Goal: Task Accomplishment & Management: Manage account settings

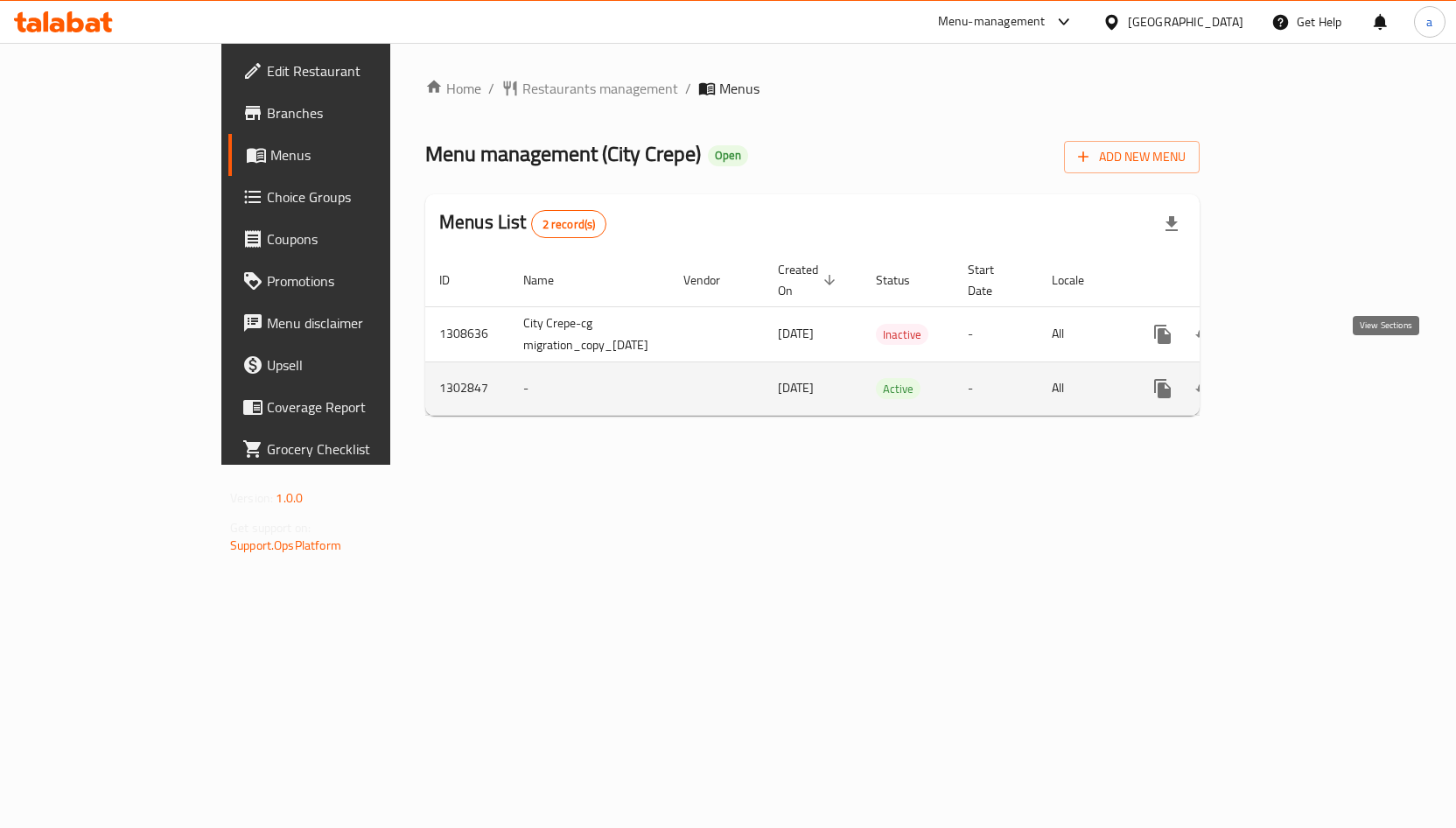
click at [1299, 378] on icon "enhanced table" at bounding box center [1288, 388] width 21 height 21
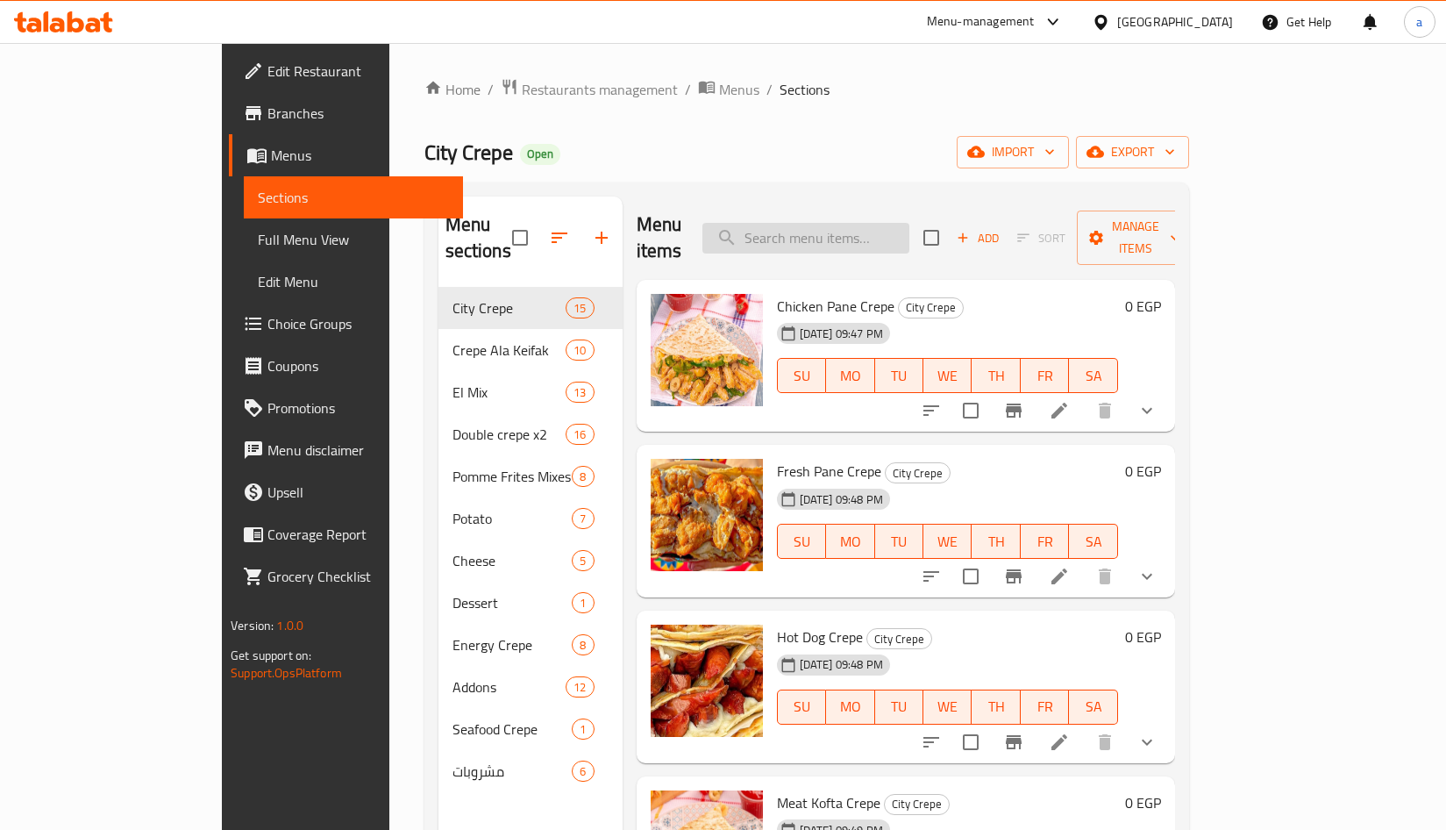
click at [868, 225] on input "search" at bounding box center [805, 238] width 207 height 31
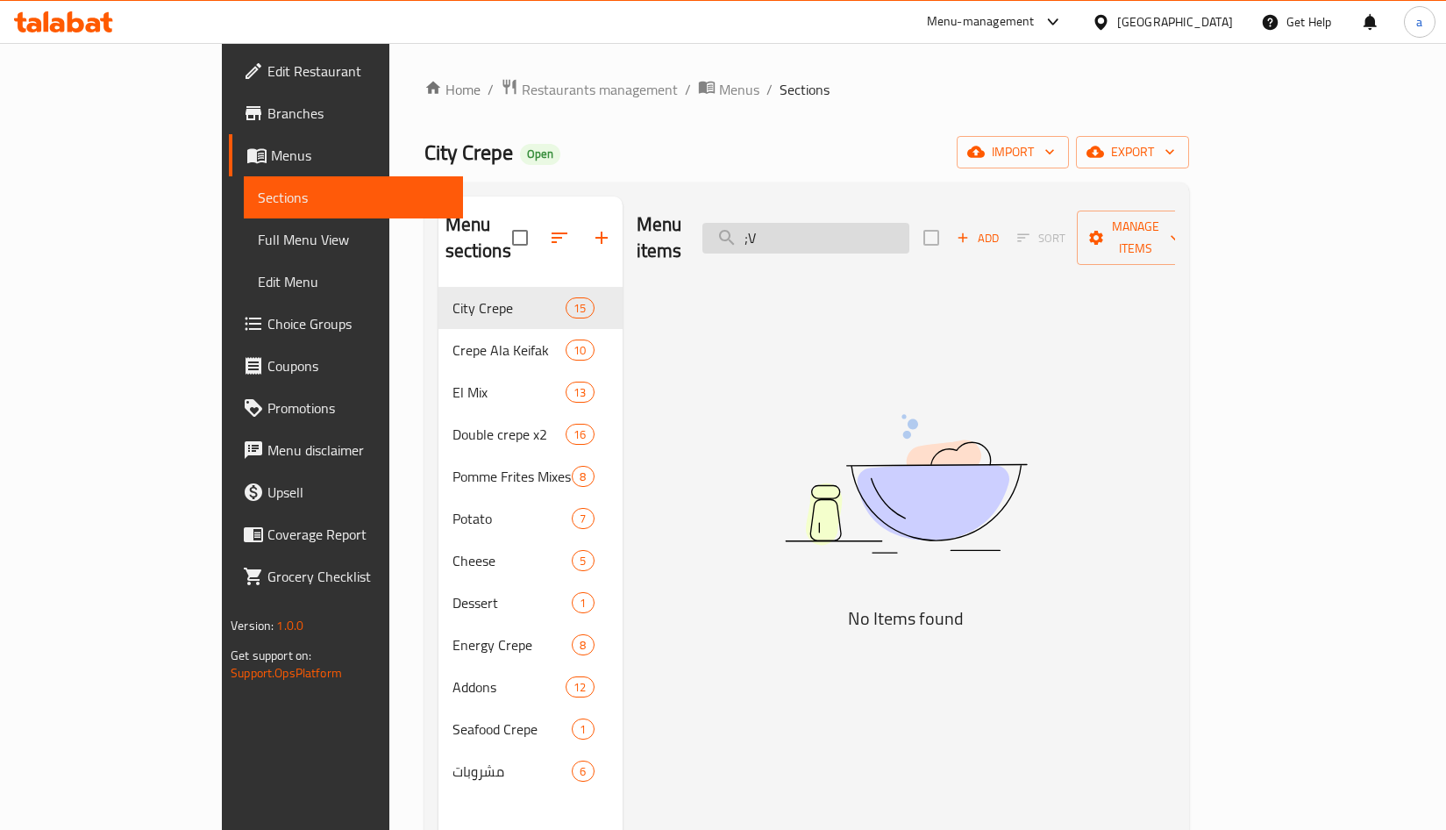
type input ";"
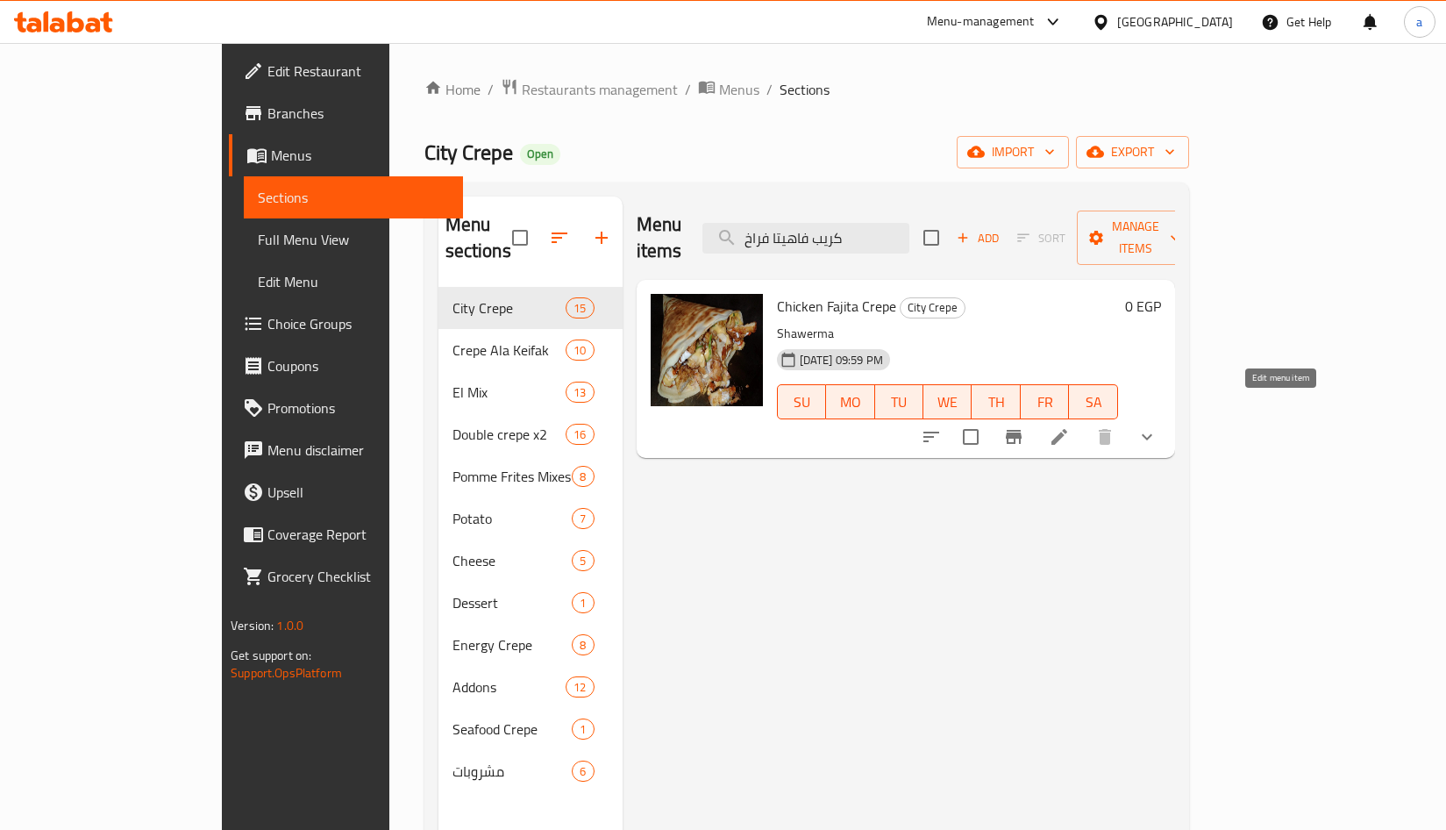
type input "كريب فاهيتا فراخ"
click at [1070, 426] on icon at bounding box center [1059, 436] width 21 height 21
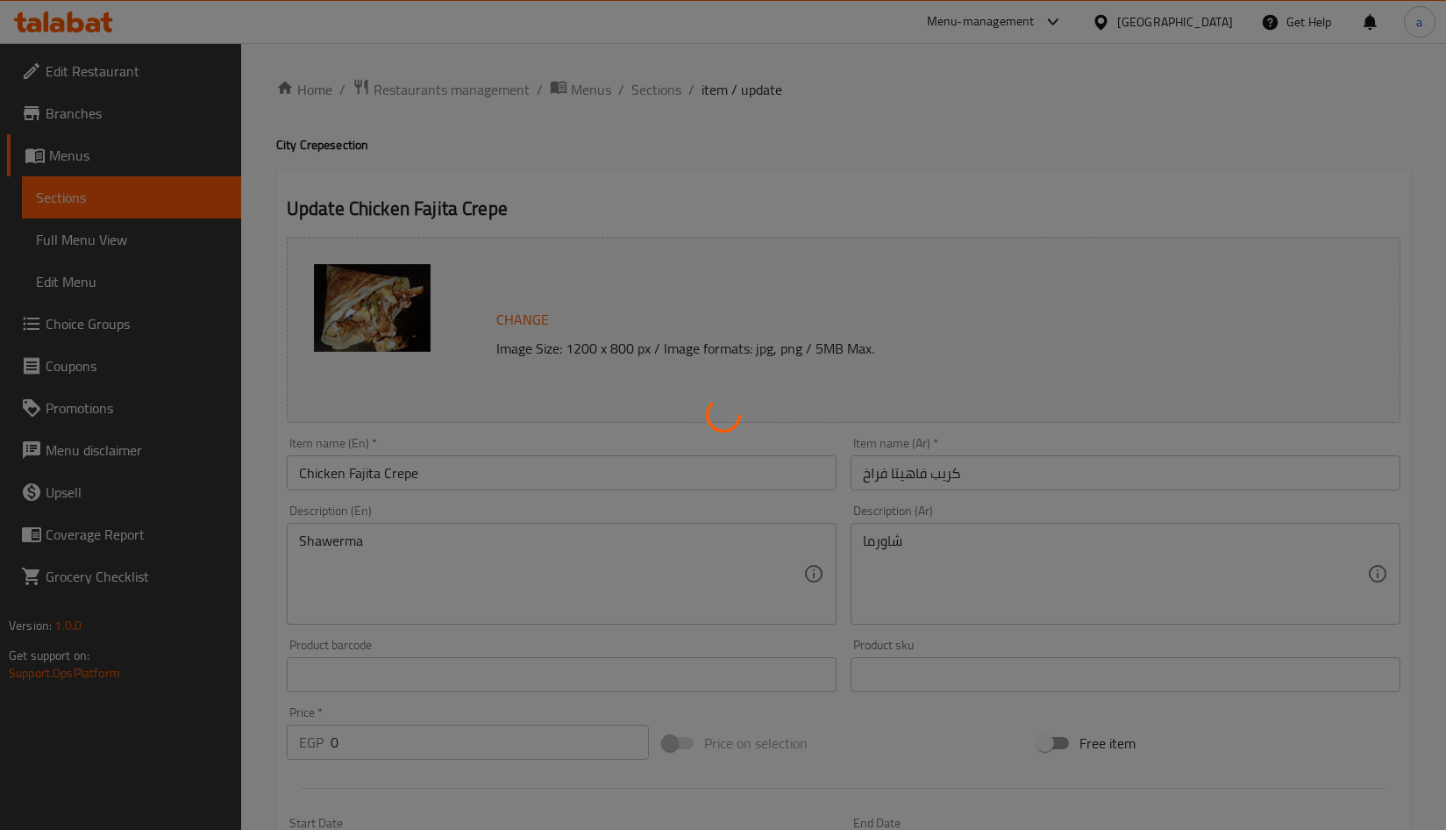
type input "إضافات:"
type input "0"
type input "2"
type input "إضافات:"
type input "0"
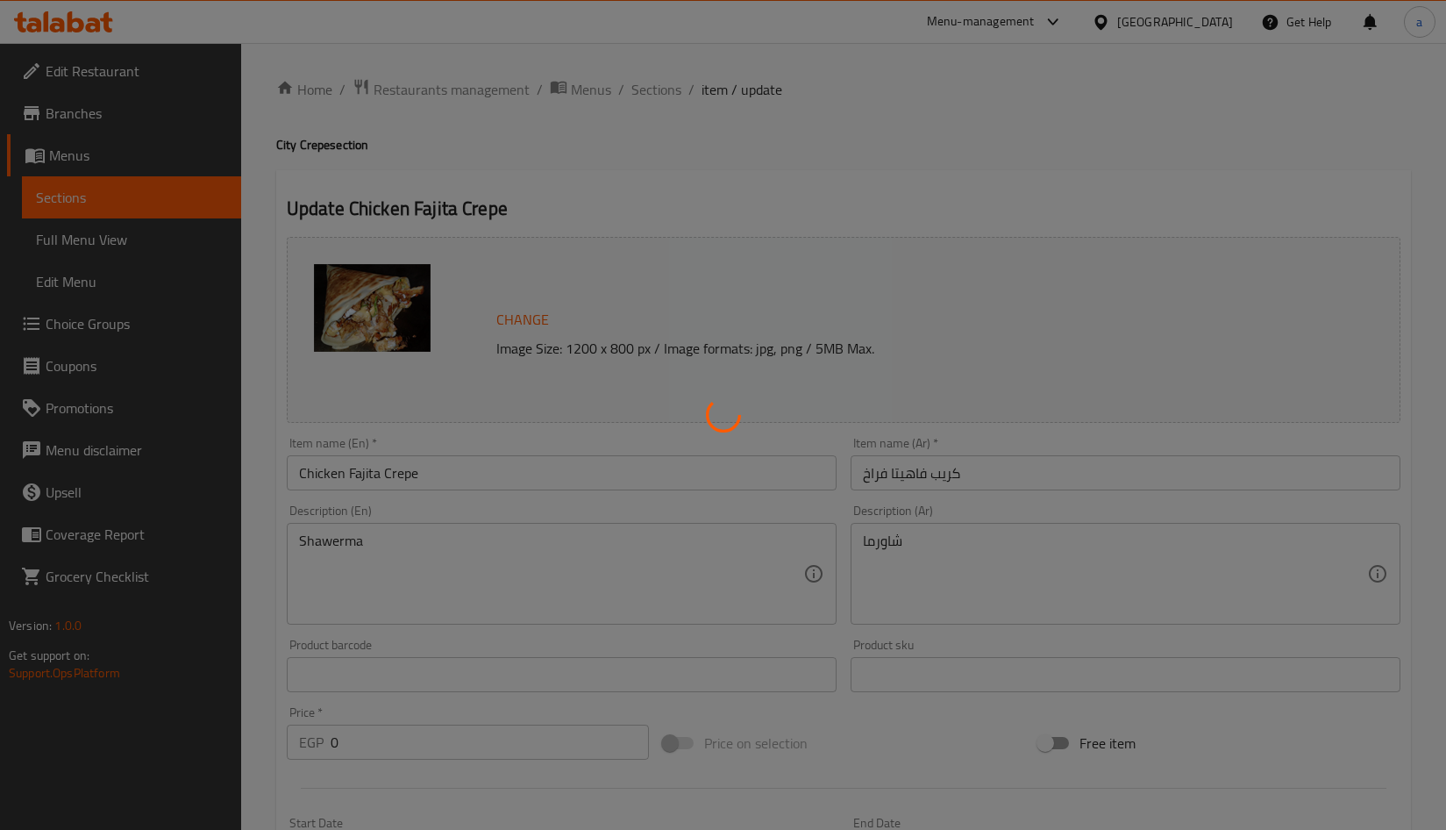
type input "2"
type input "إضافات:"
type input "0"
type input "2"
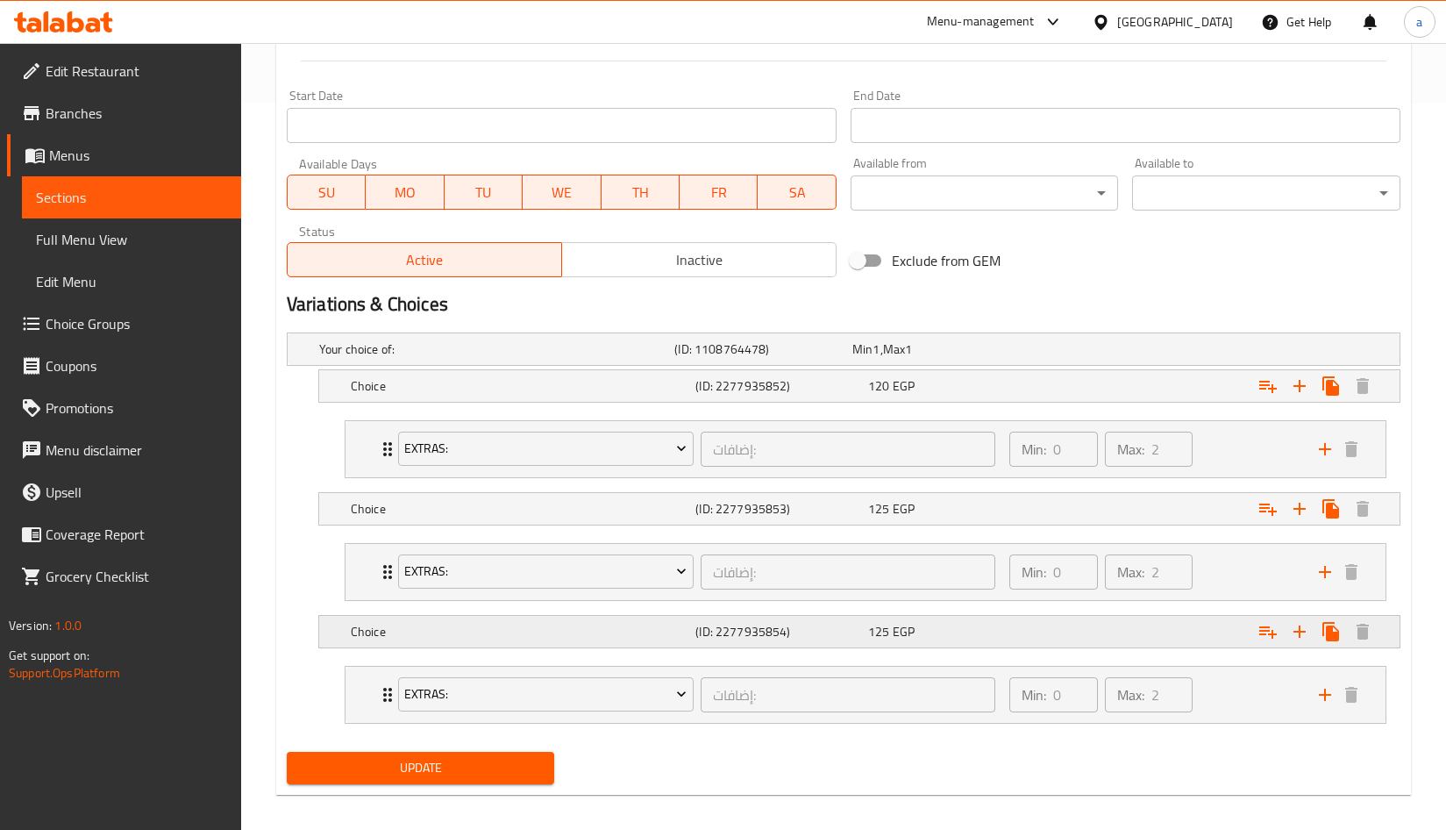
scroll to position [741, 0]
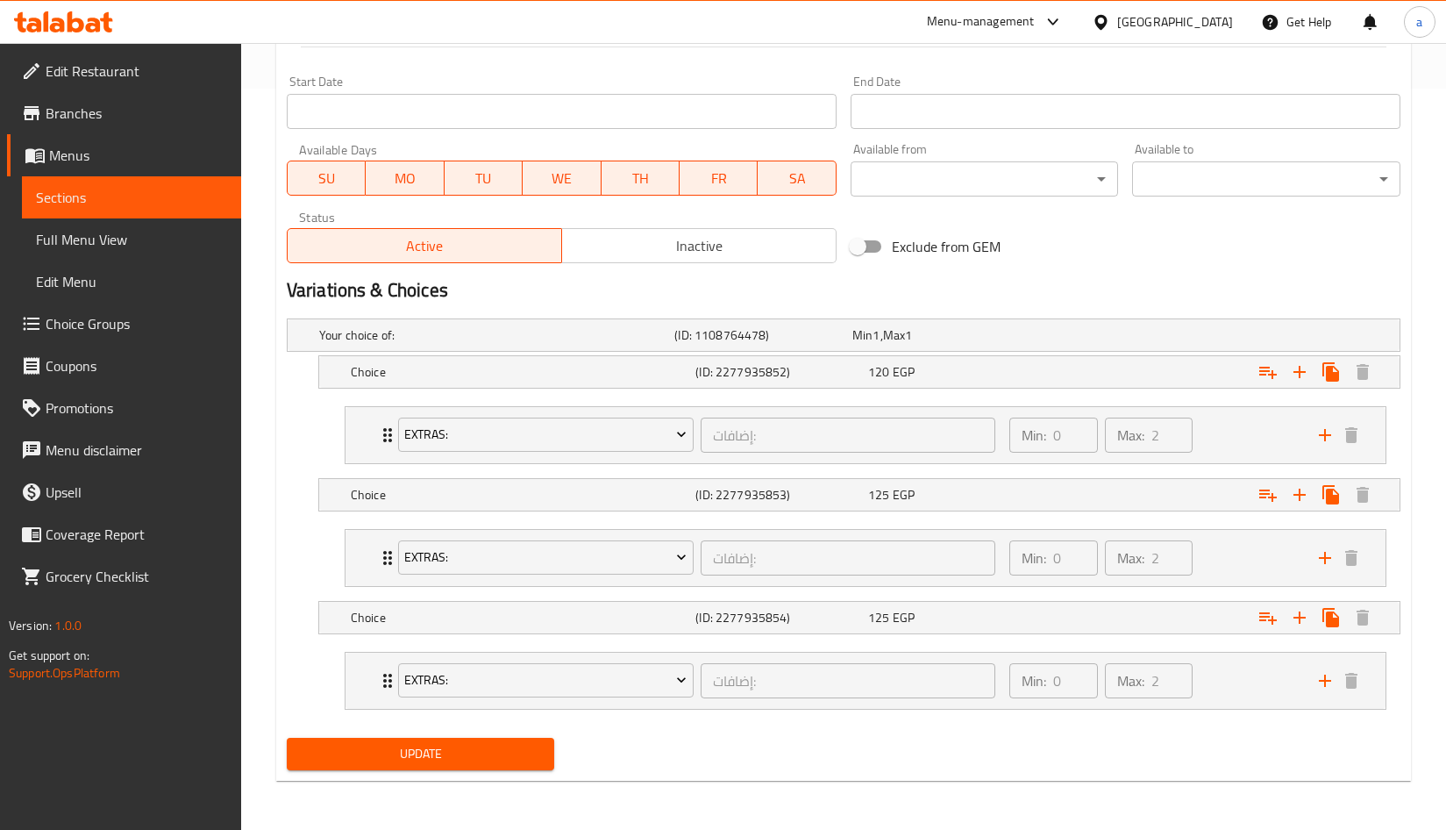
click at [502, 759] on span "Update" at bounding box center [421, 754] width 240 height 22
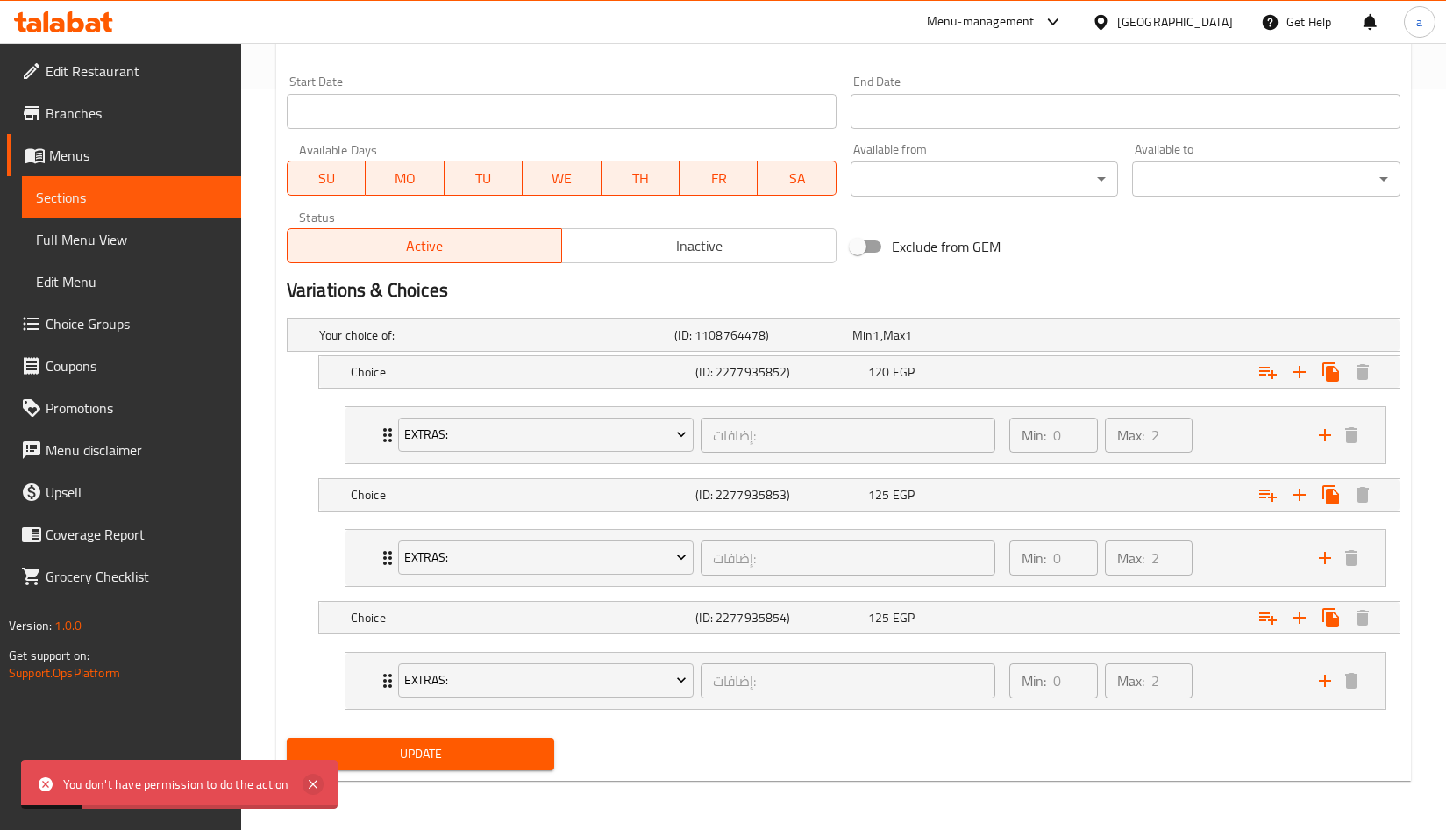
click at [320, 781] on icon at bounding box center [313, 783] width 21 height 21
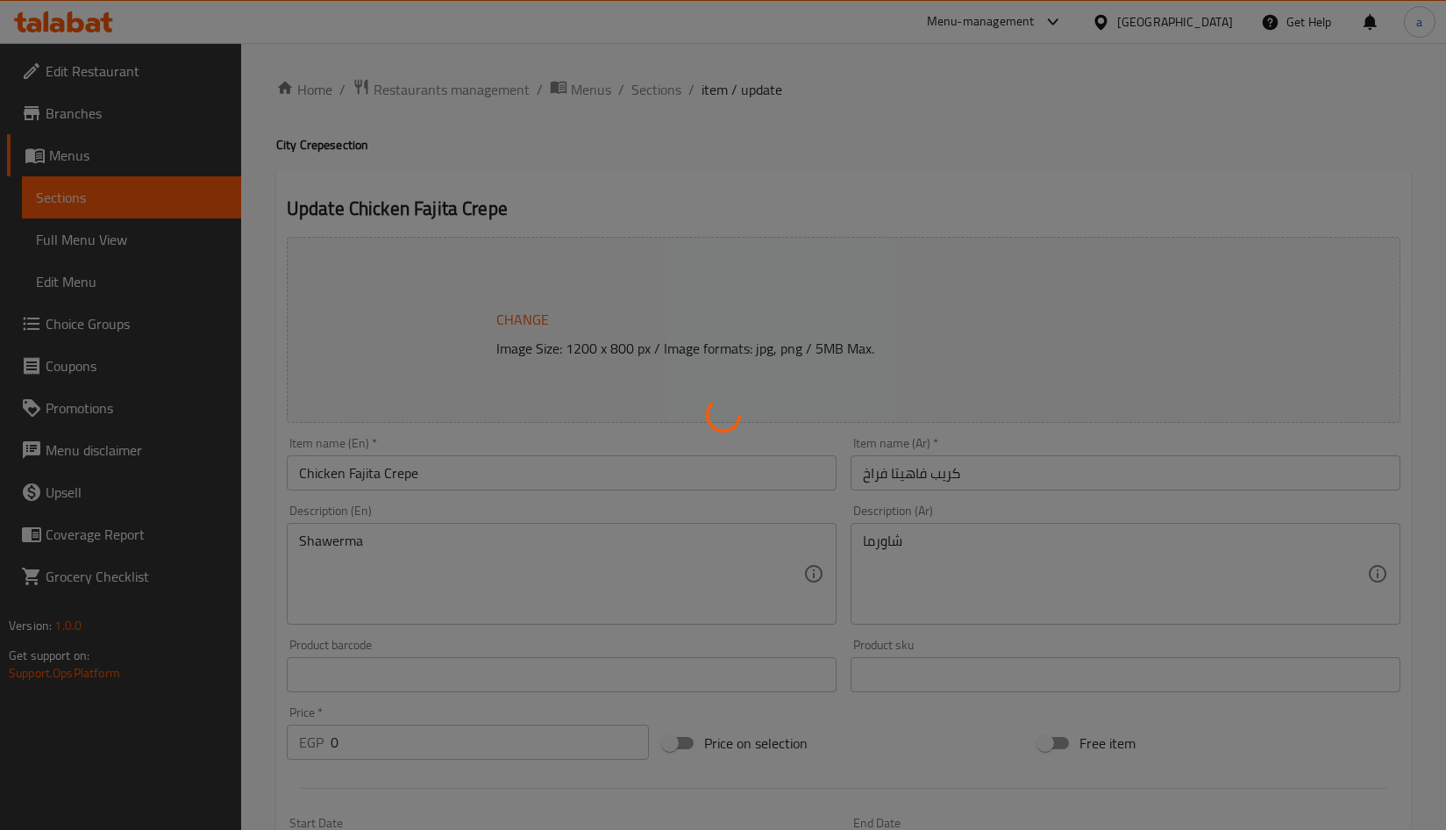
type input "إضافات:"
type input "0"
type input "2"
type input "إضافات:"
type input "0"
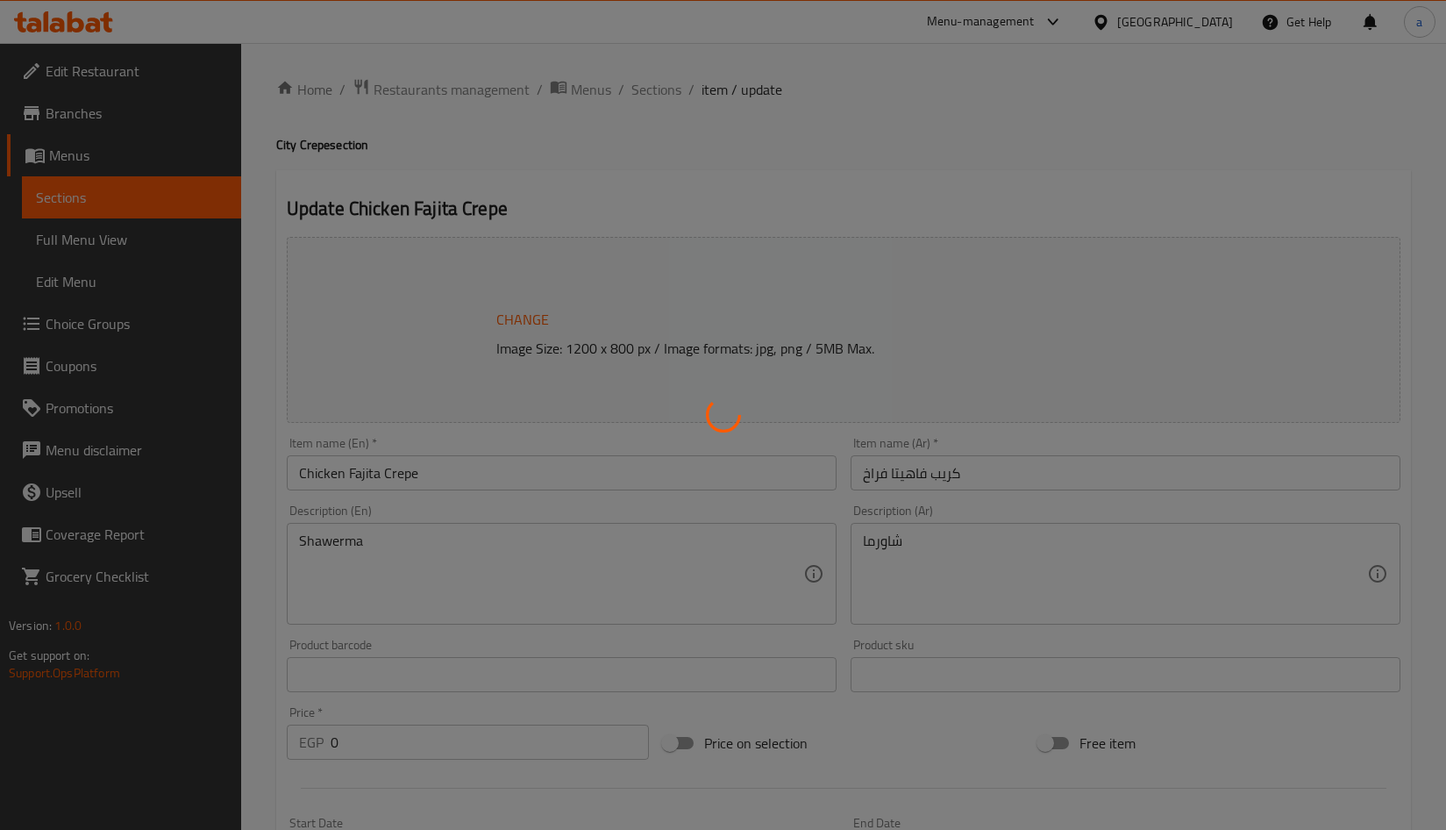
type input "2"
type input "إضافات:"
type input "0"
type input "2"
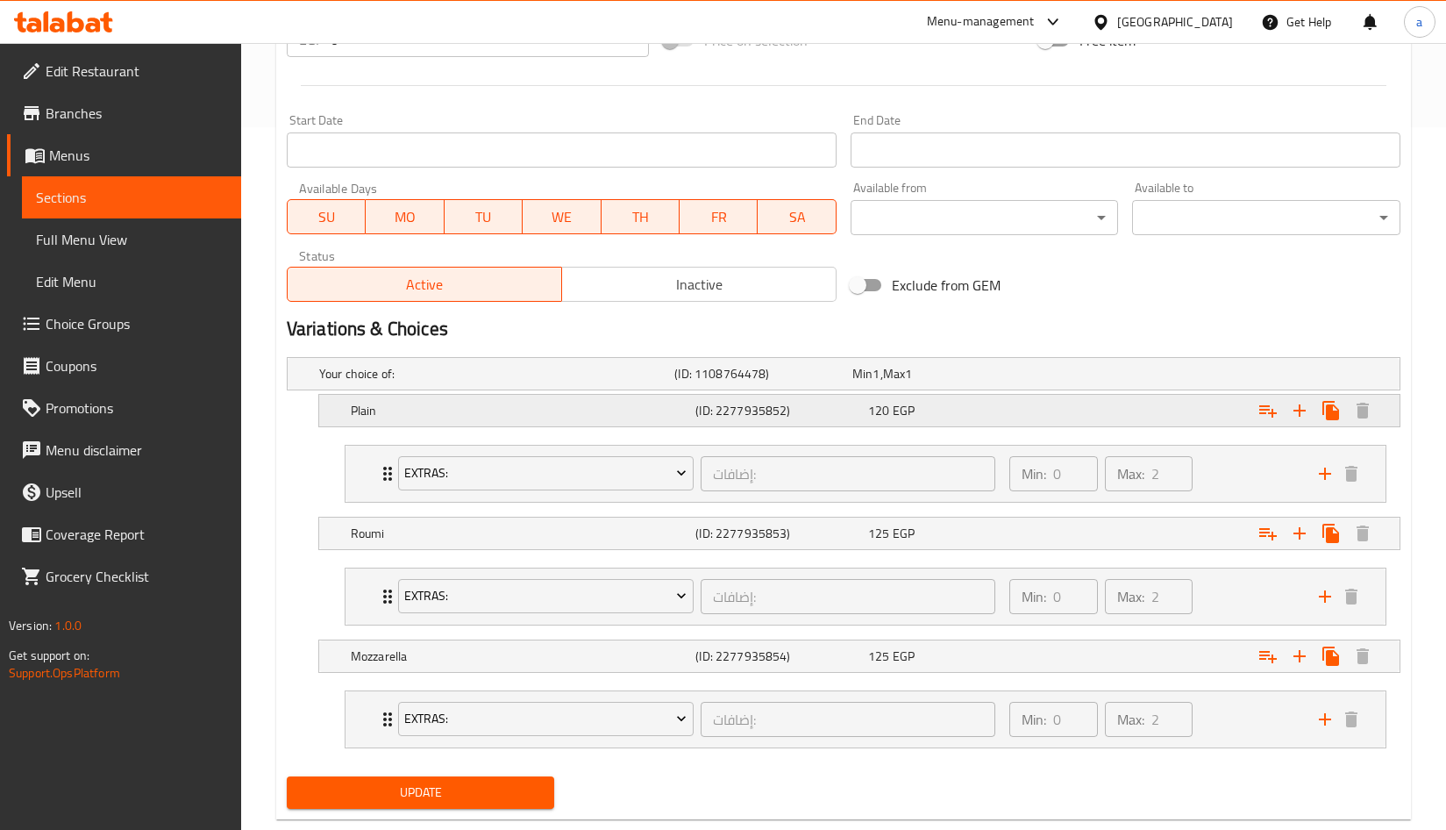
scroll to position [741, 0]
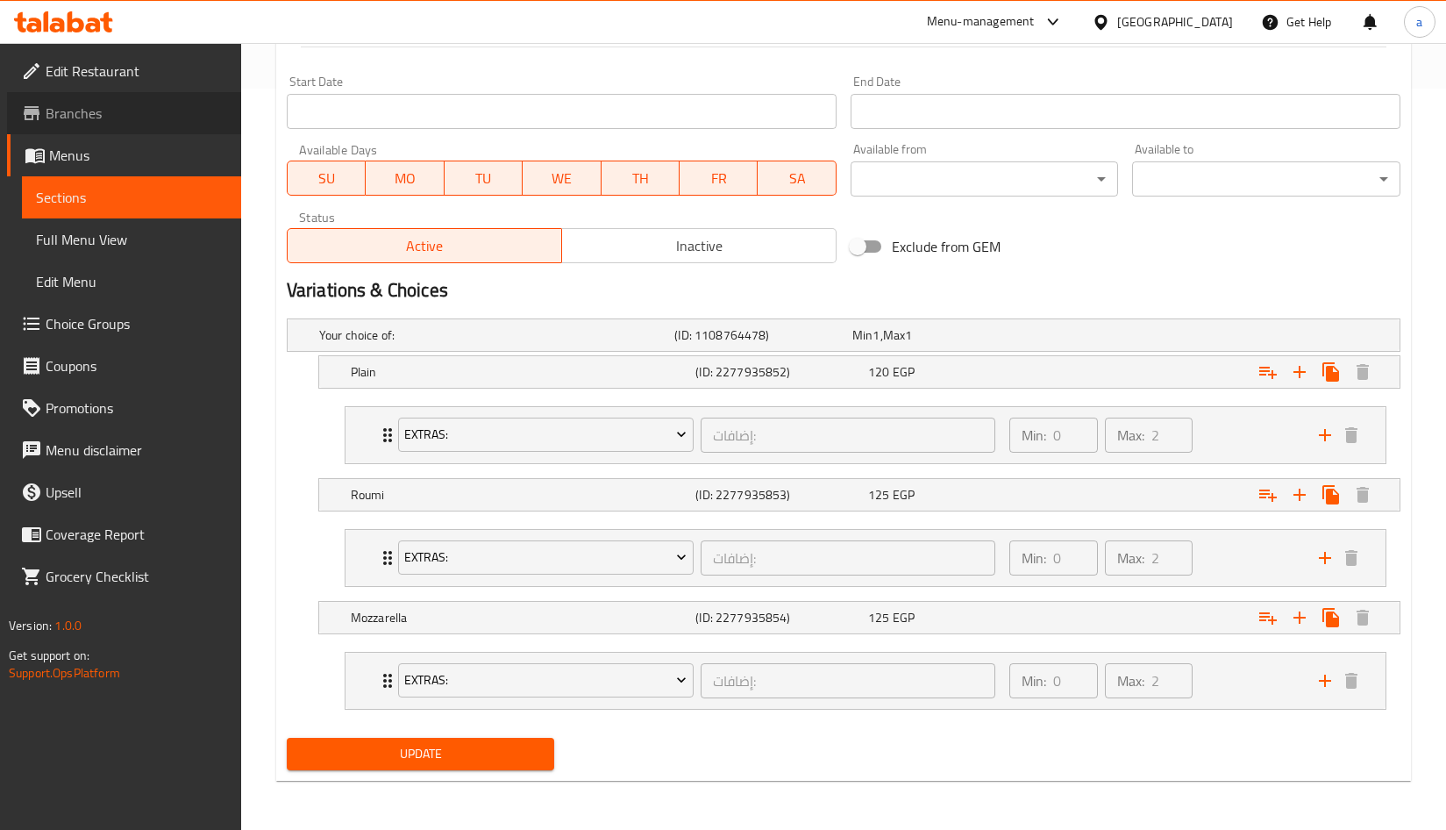
click at [62, 110] on span "Branches" at bounding box center [137, 113] width 182 height 21
